Goal: Find specific page/section: Find specific page/section

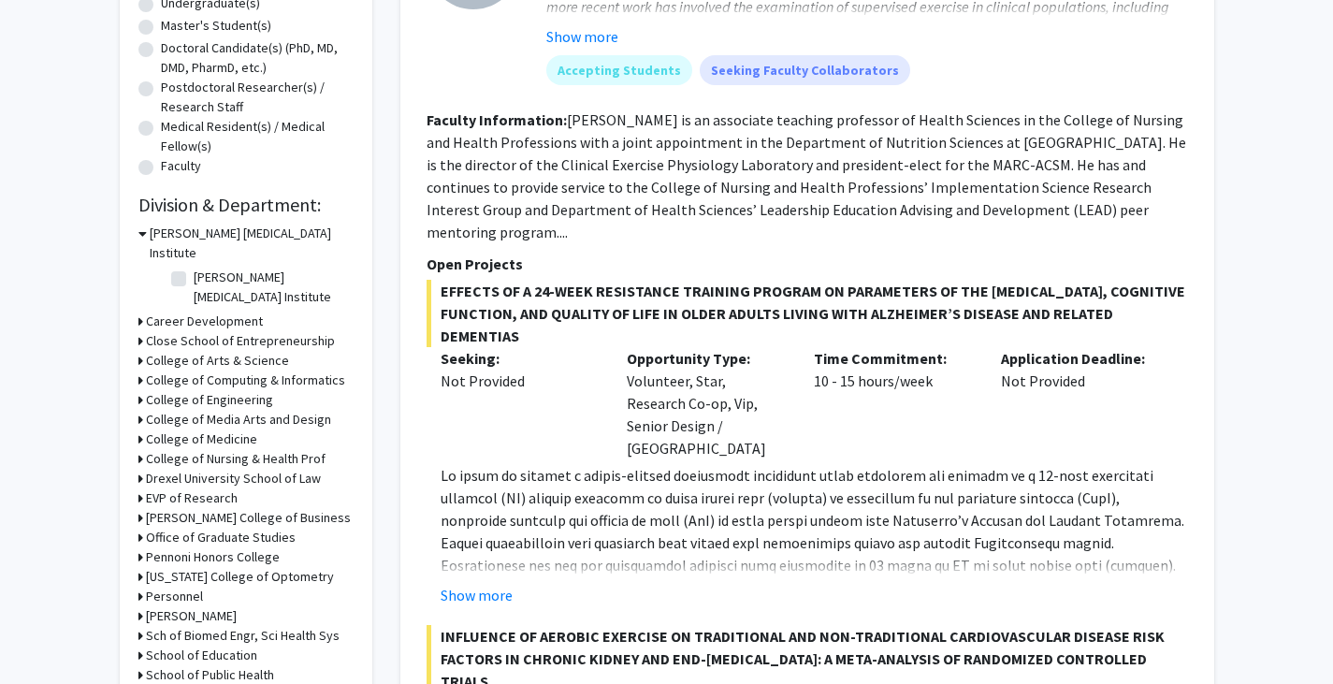
scroll to position [401, 0]
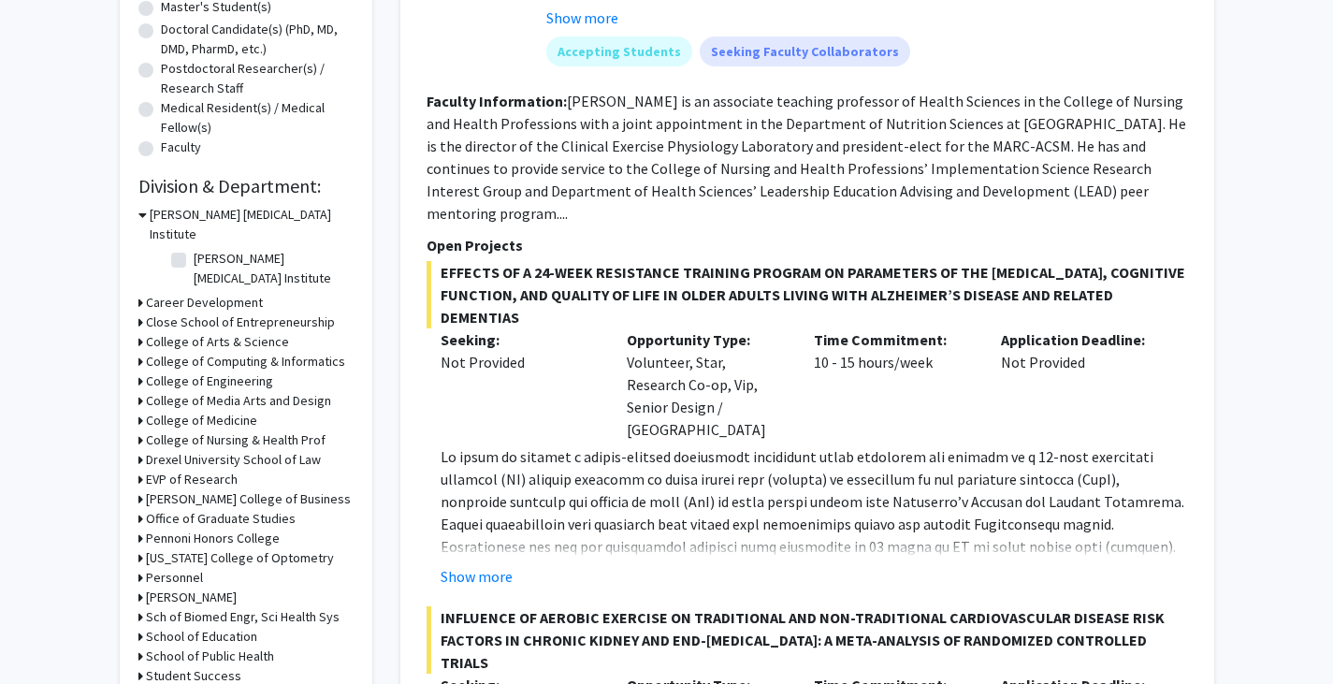
click at [193, 332] on h3 "College of Arts & Science" at bounding box center [217, 342] width 143 height 20
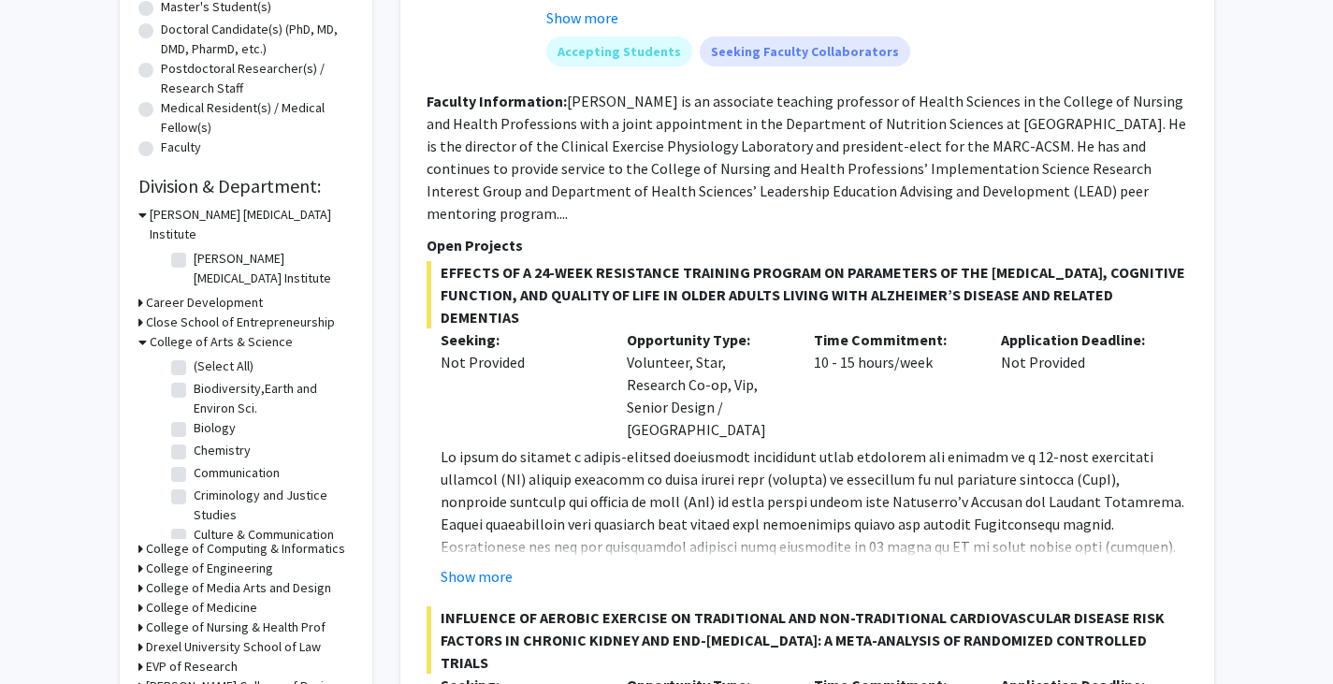
click at [194, 418] on label "Biology" at bounding box center [215, 428] width 42 height 20
click at [194, 418] on input "Biology" at bounding box center [200, 424] width 12 height 12
checkbox input "true"
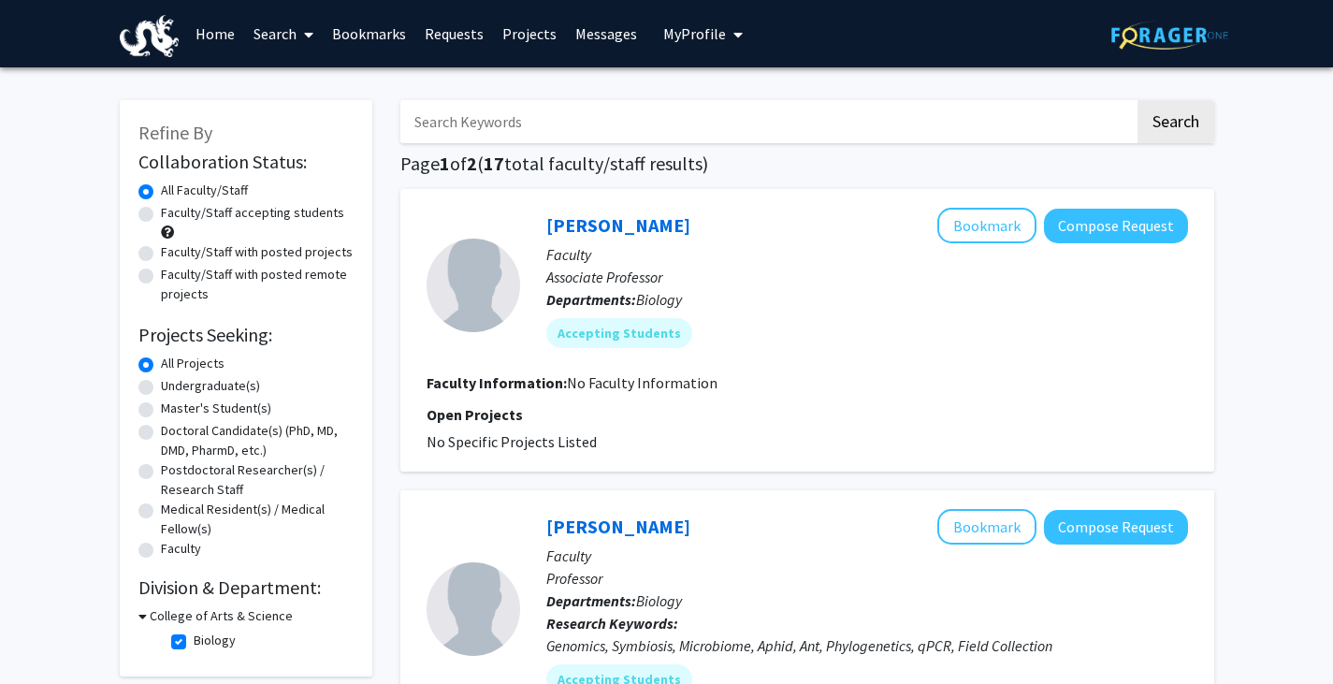
click at [163, 619] on h3 "College of Arts & Science" at bounding box center [221, 616] width 143 height 20
click at [192, 612] on h3 "College of Arts & Science" at bounding box center [217, 616] width 143 height 20
click at [194, 639] on label "Biology" at bounding box center [215, 640] width 42 height 20
click at [194, 639] on input "Biology" at bounding box center [200, 636] width 12 height 12
checkbox input "false"
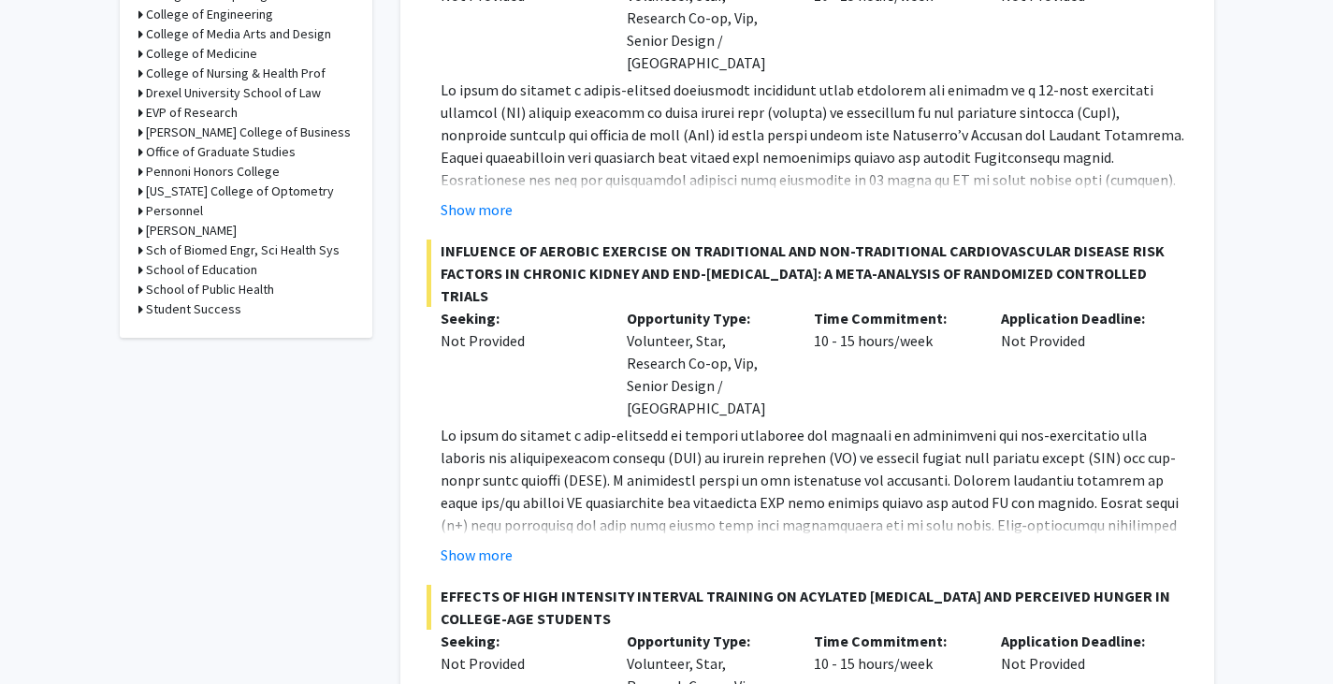
scroll to position [765, 0]
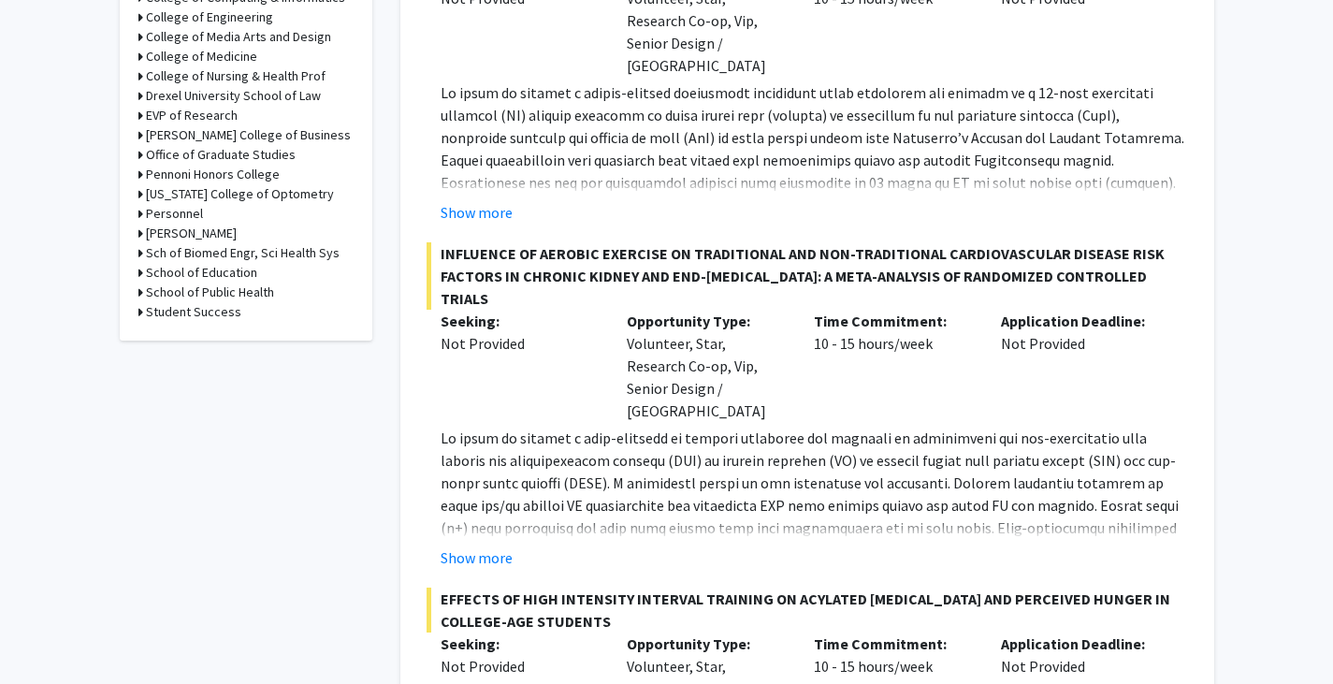
drag, startPoint x: 232, startPoint y: 210, endPoint x: 170, endPoint y: 211, distance: 61.7
click at [170, 243] on h3 "Sch of Biomed Engr, Sci Health Sys" at bounding box center [243, 253] width 194 height 20
click at [189, 268] on fg-checkbox "School of Biomedical Engineering School of Biomedical Engineering" at bounding box center [260, 287] width 178 height 39
click at [194, 268] on label "School of Biomedical Engineering" at bounding box center [271, 287] width 155 height 39
click at [194, 268] on input "School of Biomedical Engineering" at bounding box center [200, 274] width 12 height 12
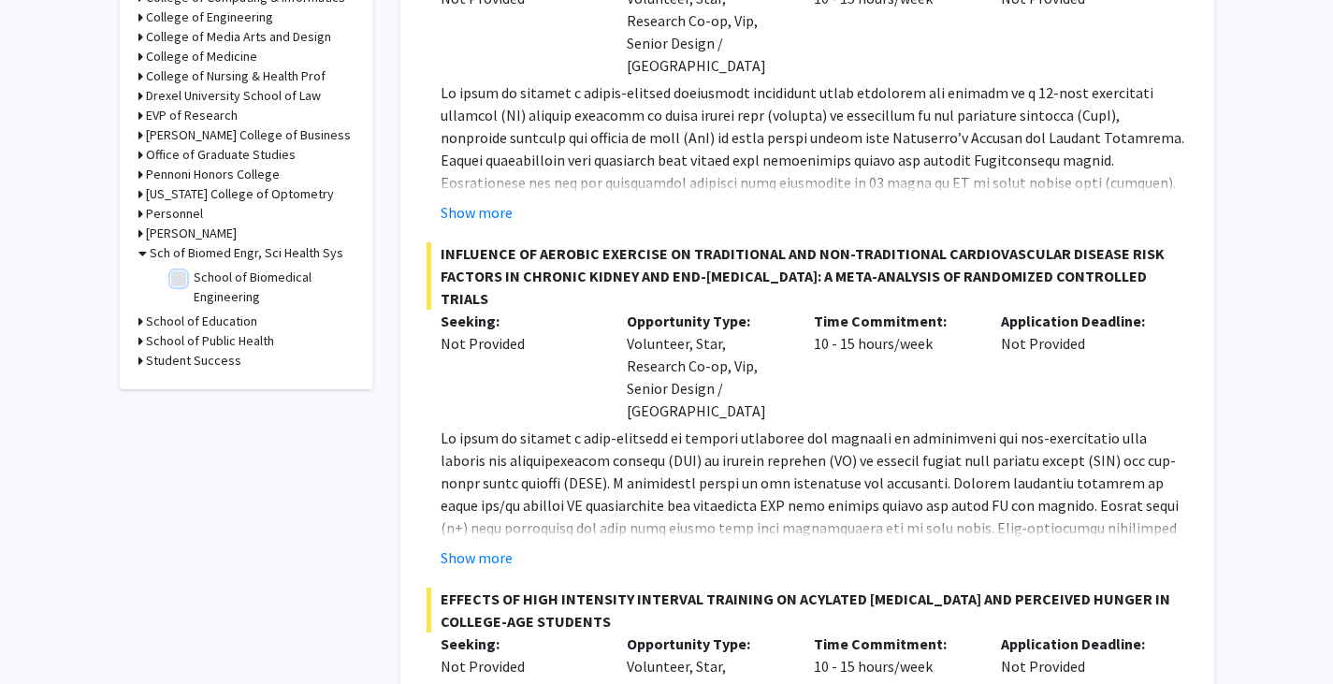
checkbox input "true"
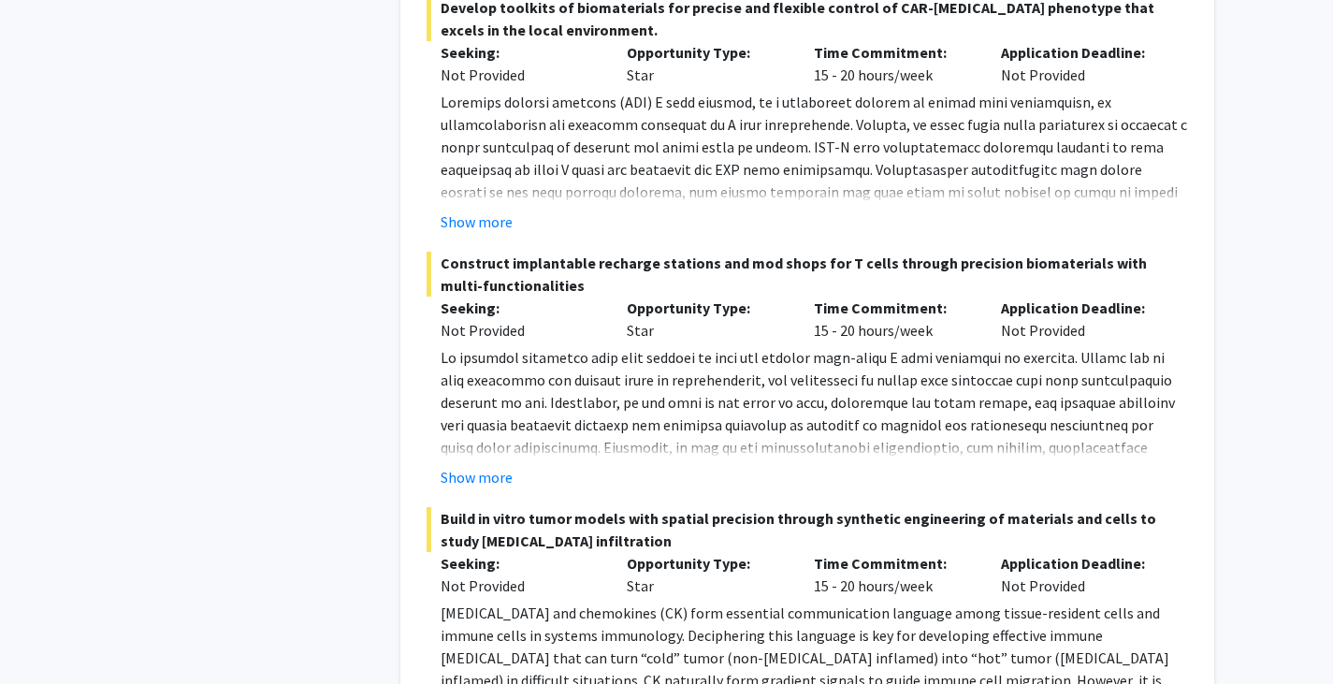
scroll to position [1377, 0]
